Goal: Task Accomplishment & Management: Manage account settings

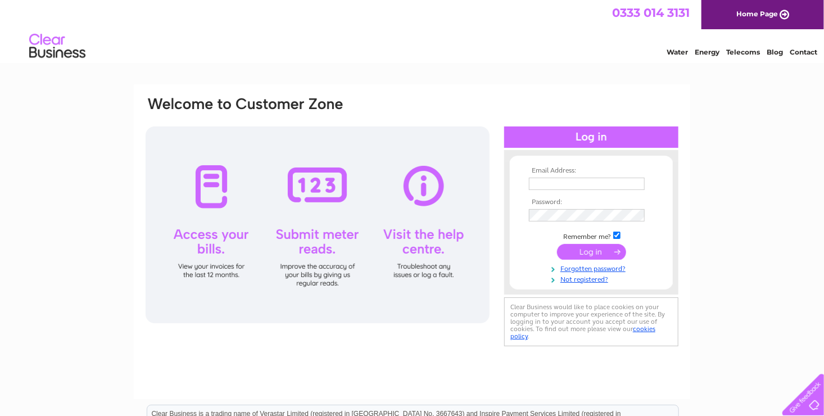
type input "[EMAIL_ADDRESS][DOMAIN_NAME]"
click at [588, 252] on input "submit" at bounding box center [591, 252] width 69 height 16
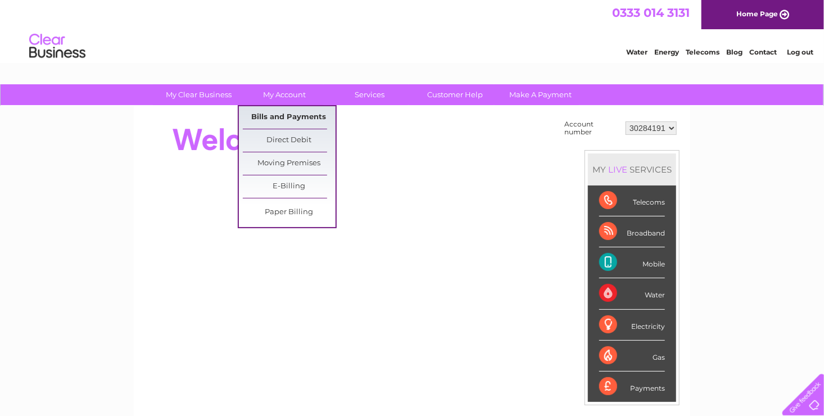
click at [279, 114] on link "Bills and Payments" at bounding box center [289, 117] width 93 height 22
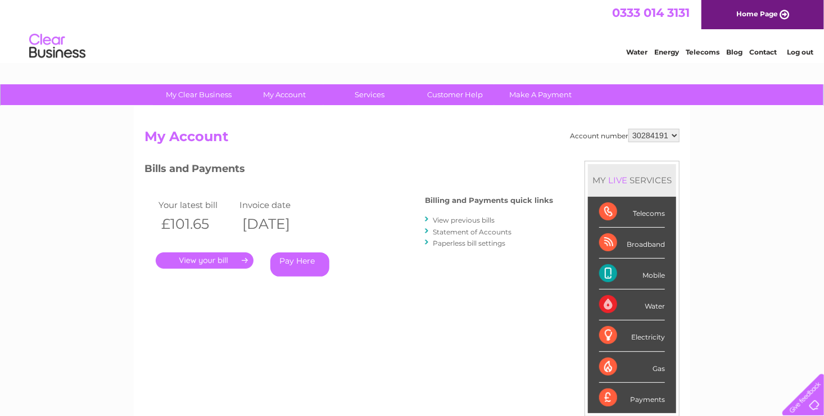
click at [211, 259] on link "." at bounding box center [205, 260] width 98 height 16
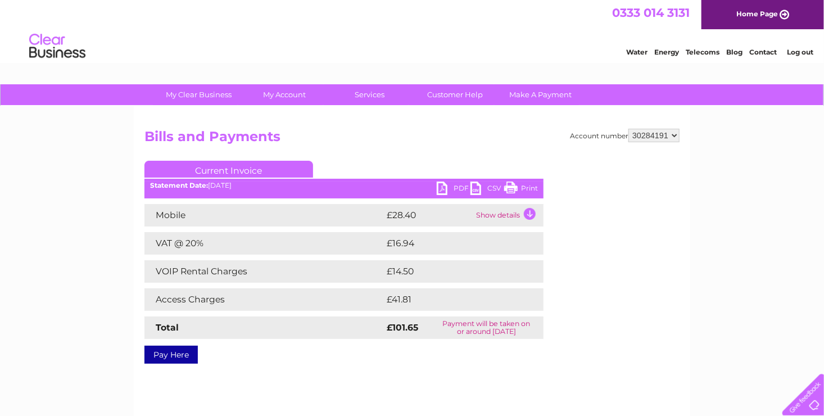
click at [440, 185] on link "PDF" at bounding box center [454, 190] width 34 height 16
